Goal: Task Accomplishment & Management: Use online tool/utility

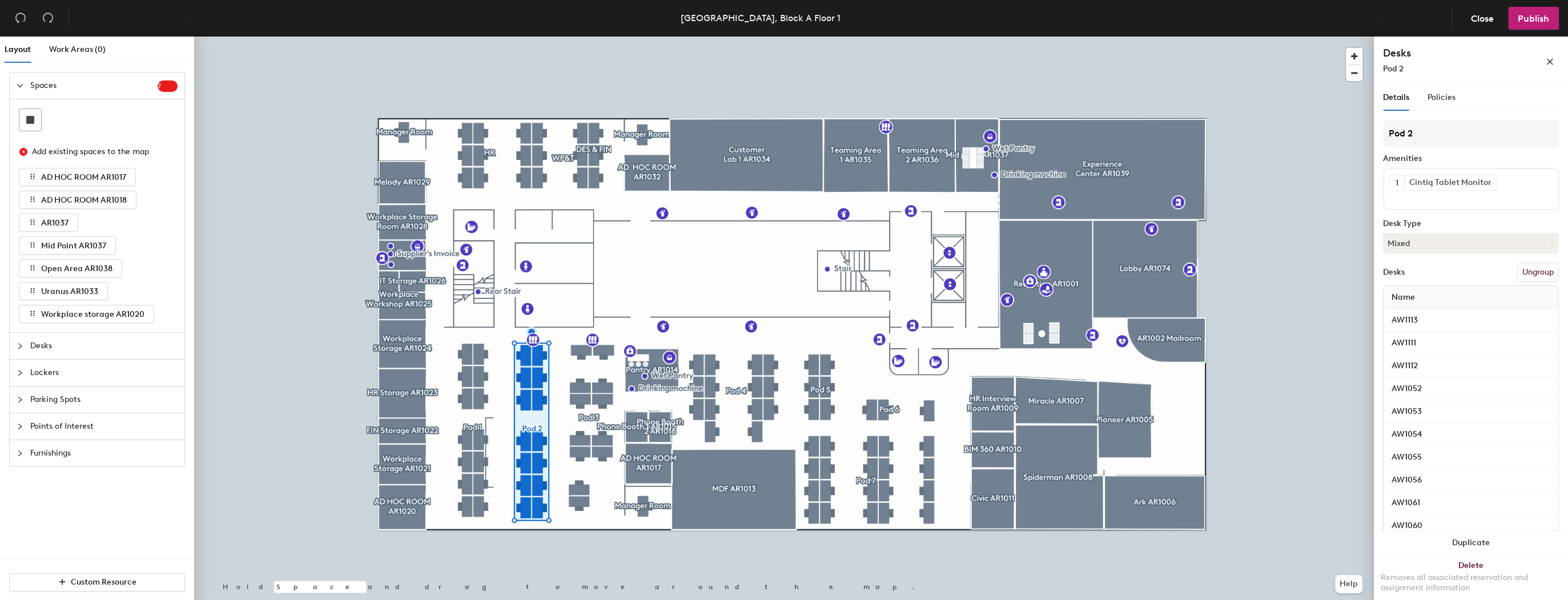
click at [123, 347] on span "Desks" at bounding box center [104, 346] width 147 height 26
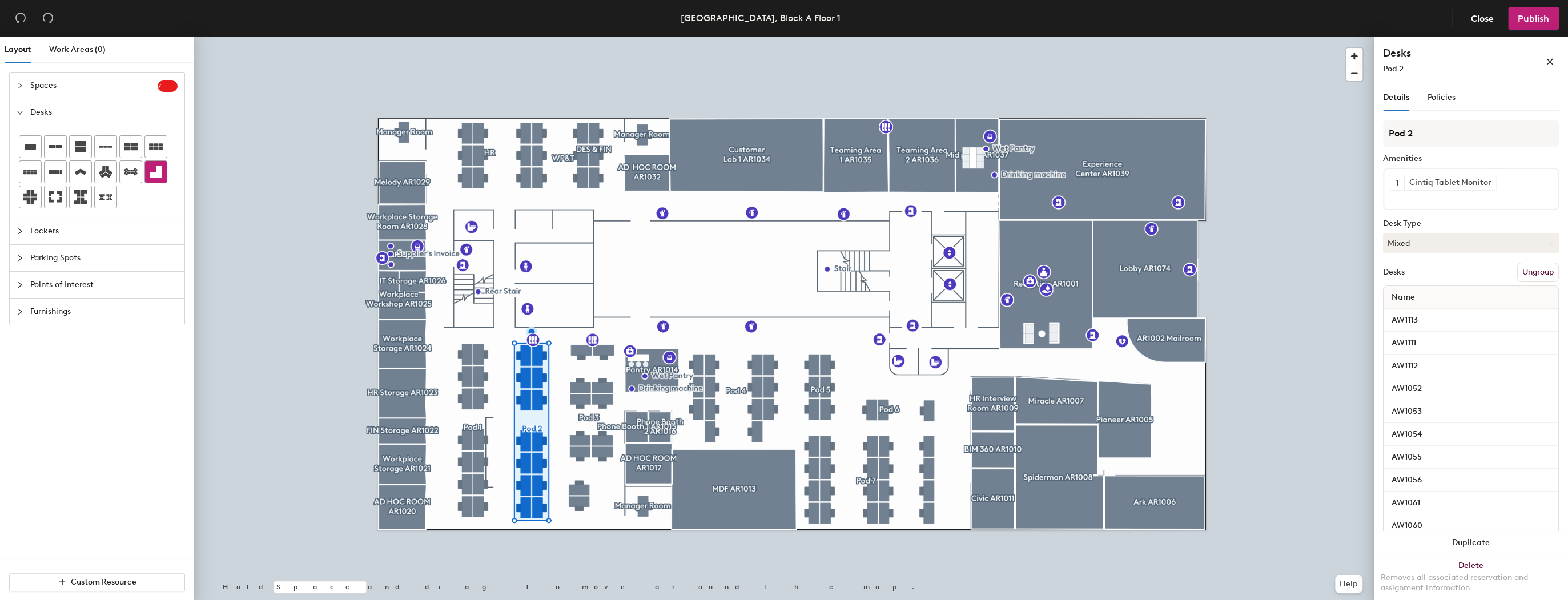
click at [655, 266] on div "Layout Work Areas (0) Spaces 7 Add existing spaces to the map AD HOC ROOM AR101…" at bounding box center [784, 321] width 1568 height 568
click at [163, 173] on div at bounding box center [156, 172] width 22 height 22
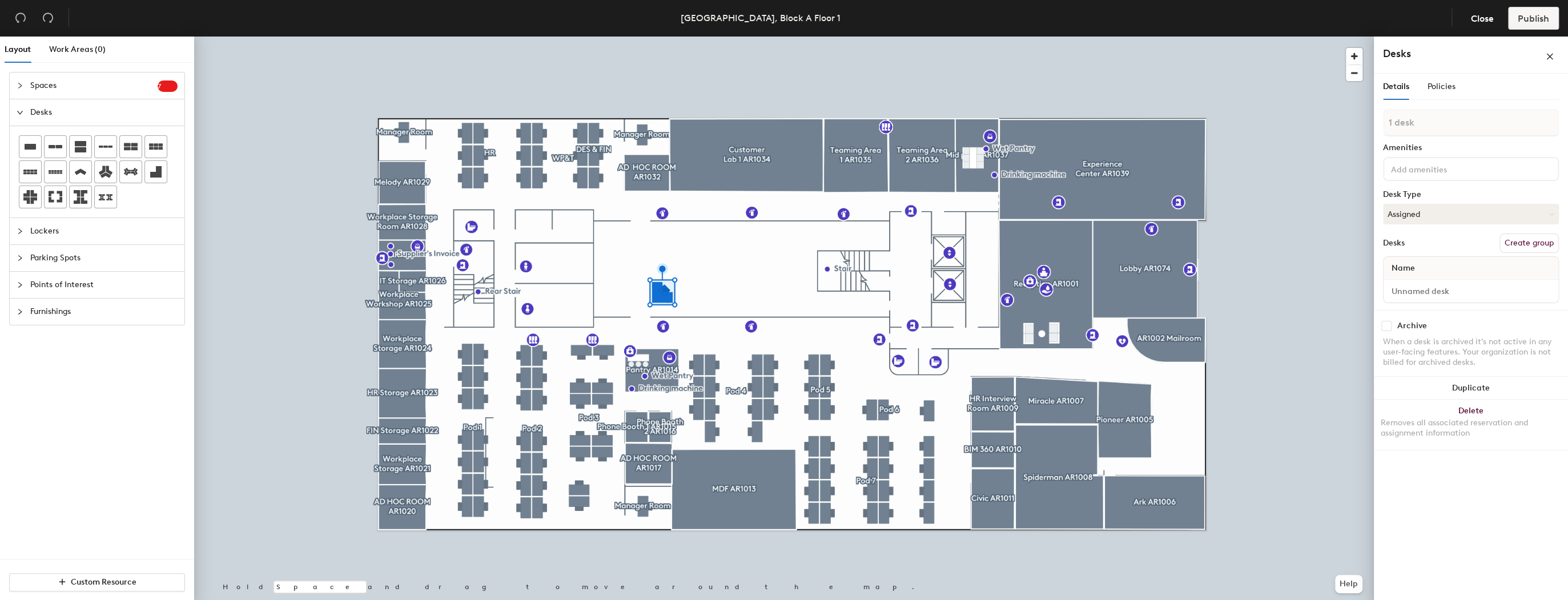
click at [639, 242] on div "Layout Work Areas (0) Spaces 7 Add existing spaces to the map AD HOC ROOM AR101…" at bounding box center [784, 321] width 1568 height 568
click at [32, 192] on icon at bounding box center [30, 197] width 14 height 14
click at [640, 294] on div "Layout Work Areas (0) Spaces 7 Add existing spaces to the map AD HOC ROOM AR101…" at bounding box center [784, 321] width 1568 height 568
click at [733, 36] on div at bounding box center [784, 36] width 1180 height 0
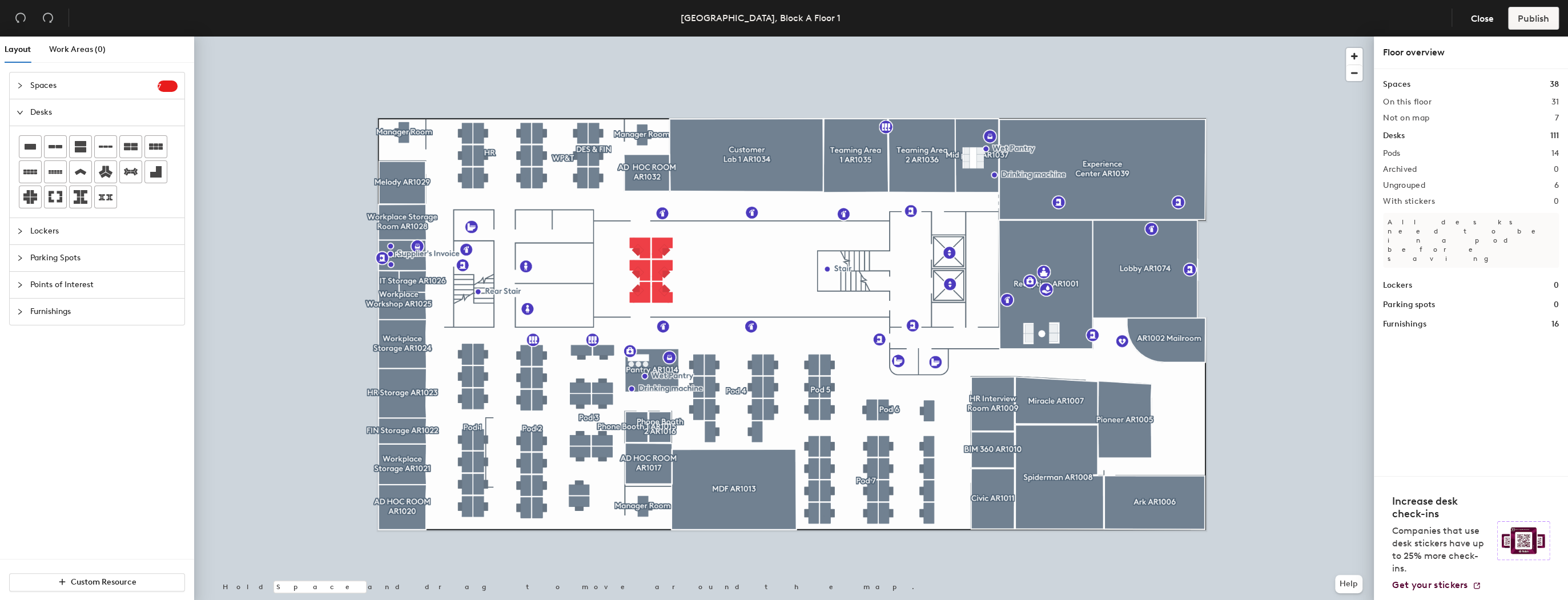
click at [542, 36] on div at bounding box center [784, 36] width 1180 height 0
click at [1475, 20] on span "Close" at bounding box center [1482, 18] width 23 height 11
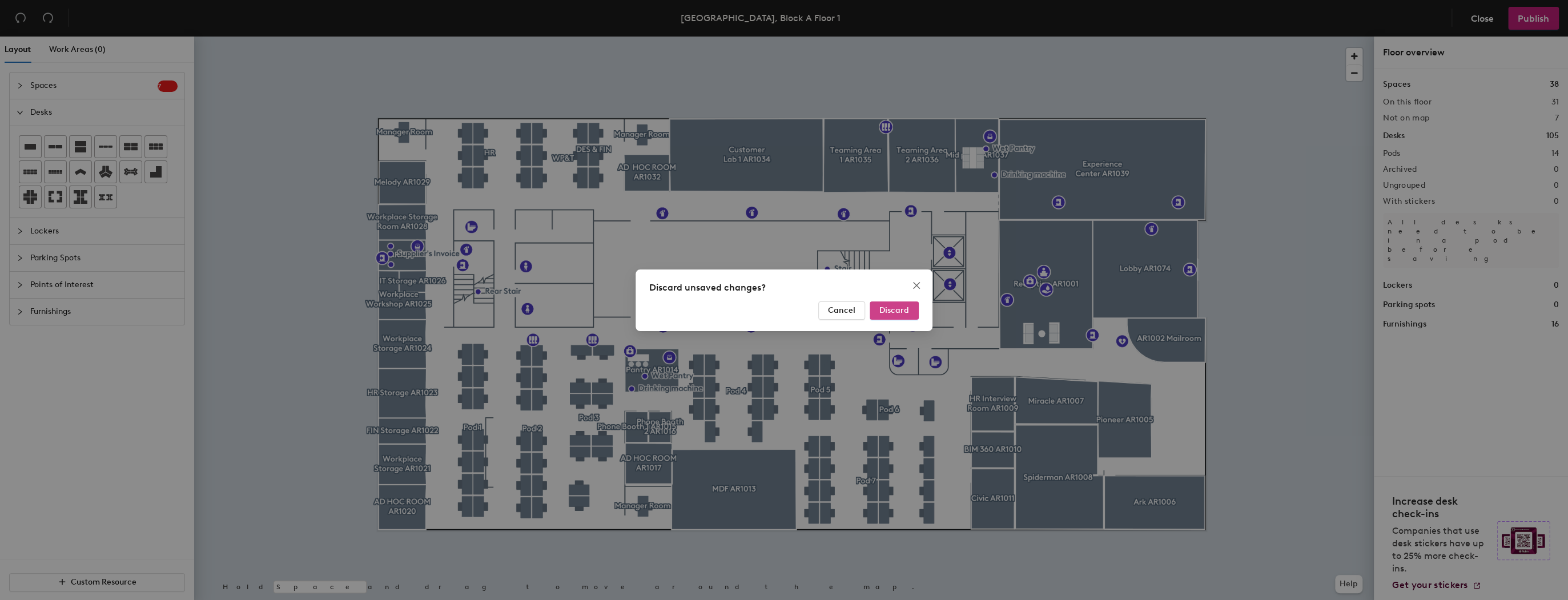
click at [891, 309] on span "Discard" at bounding box center [894, 310] width 29 height 10
